Goal: Register for event/course

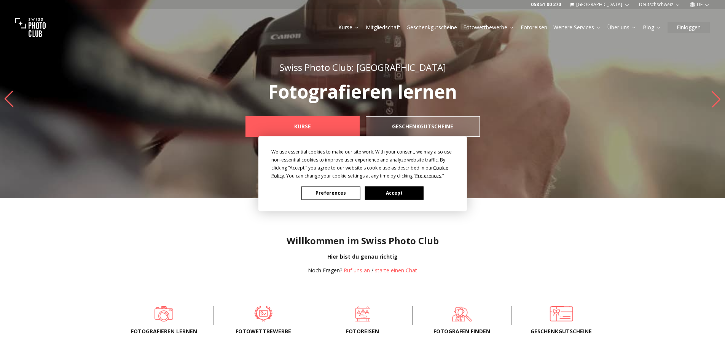
click at [383, 195] on button "Accept" at bounding box center [394, 192] width 59 height 13
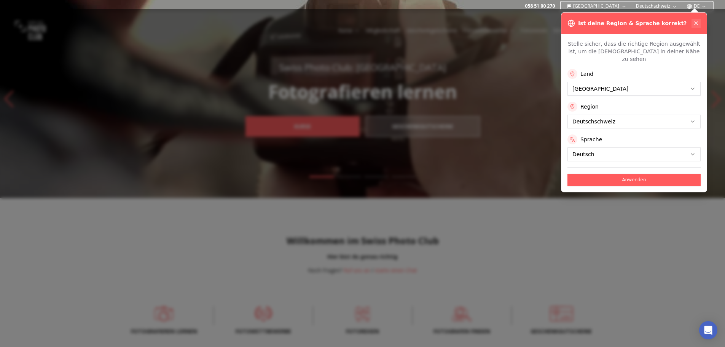
click at [698, 24] on icon at bounding box center [696, 23] width 6 height 6
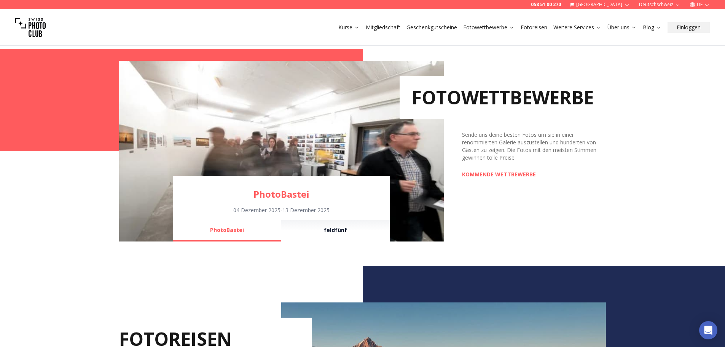
scroll to position [515, 0]
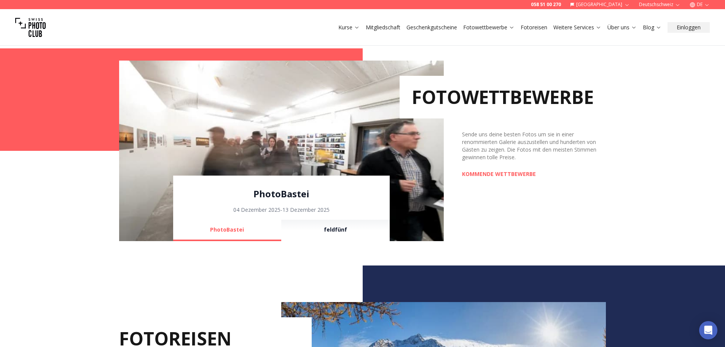
click at [297, 194] on link "PhotoBastei" at bounding box center [281, 194] width 217 height 12
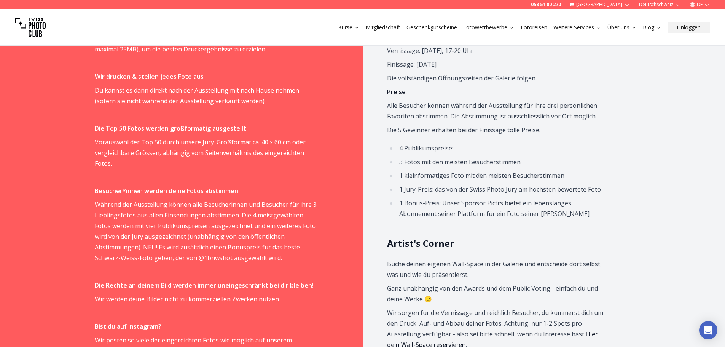
scroll to position [528, 0]
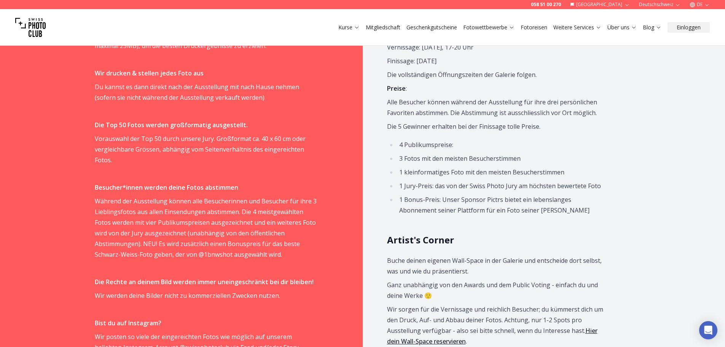
drag, startPoint x: 518, startPoint y: 229, endPoint x: 633, endPoint y: 288, distance: 129.5
click at [633, 288] on div "Programm Wichtige Daten: Vernissage: [DATE], 17-20 Uhr Finissage: [DATE] Die vo…" at bounding box center [509, 258] width 292 height 559
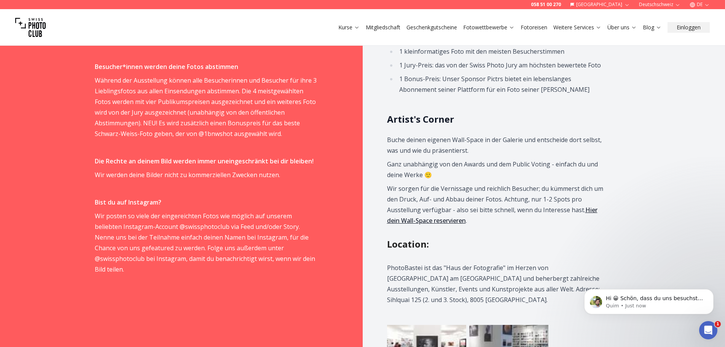
scroll to position [650, 0]
click at [627, 286] on body "Hi 😀 Schön, dass du uns besuchst. Stell' uns gerne jederzeit Fragen oder hinter…" at bounding box center [649, 299] width 146 height 47
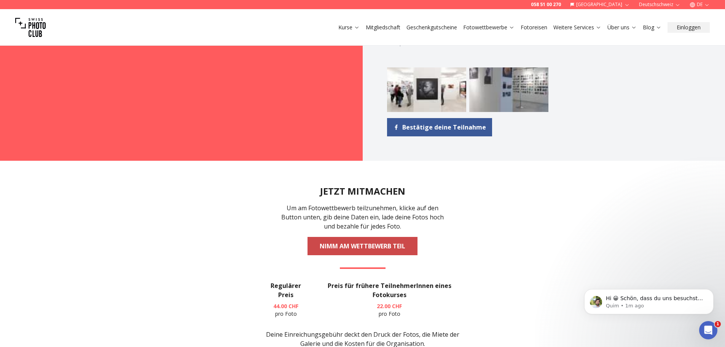
scroll to position [907, 0]
click at [352, 236] on link "NIMM AM WETTBEWERB TEIL" at bounding box center [363, 245] width 110 height 18
